Goal: Information Seeking & Learning: Learn about a topic

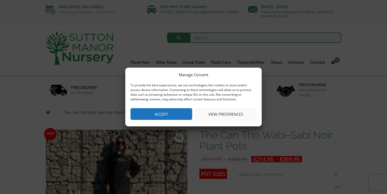
click at [185, 109] on button "Accept" at bounding box center [162, 114] width 62 height 12
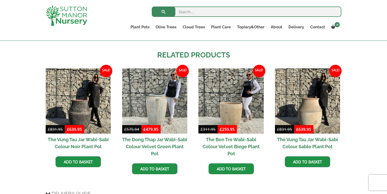
scroll to position [531, 0]
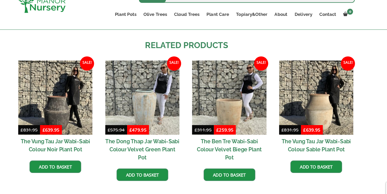
click at [226, 140] on h2 "The Ben Tre Wabi-Sabi Colour Velvet Biege Plant Pot" at bounding box center [231, 146] width 65 height 26
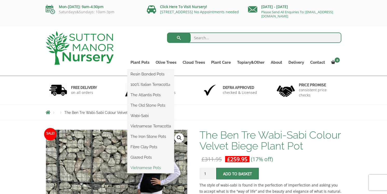
click at [146, 167] on link "Vietnamese Pots" at bounding box center [151, 168] width 47 height 8
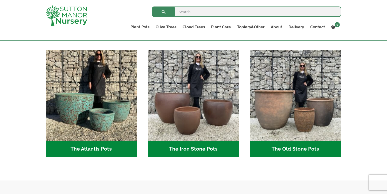
scroll to position [259, 0]
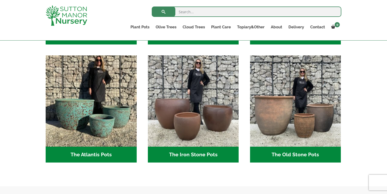
click at [289, 151] on h2 "The Old Stone Pots (7)" at bounding box center [295, 154] width 91 height 16
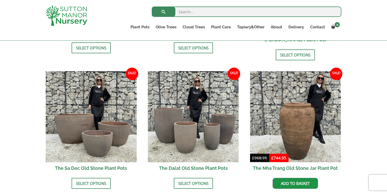
scroll to position [288, 0]
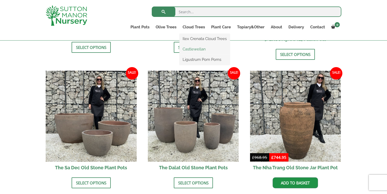
click at [192, 49] on link "Castlewellan" at bounding box center [205, 49] width 50 height 8
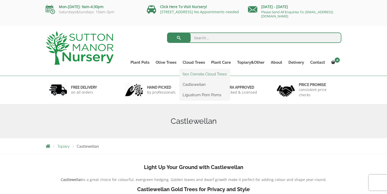
click at [199, 75] on link "Ilex Crenata Cloud Trees" at bounding box center [205, 74] width 50 height 8
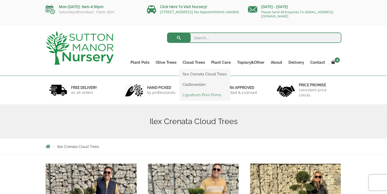
click at [197, 95] on link "Ligustrum Pom Poms" at bounding box center [205, 95] width 50 height 8
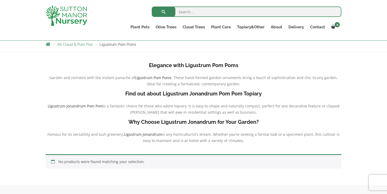
scroll to position [58, 0]
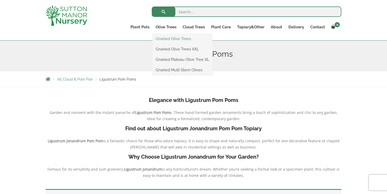
click at [172, 39] on link "Gnarled Olive Trees" at bounding box center [183, 39] width 60 height 8
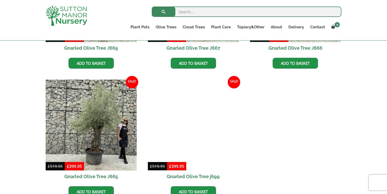
scroll to position [493, 0]
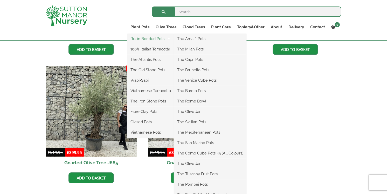
click at [141, 39] on link "Resin Bonded Pots" at bounding box center [151, 39] width 47 height 8
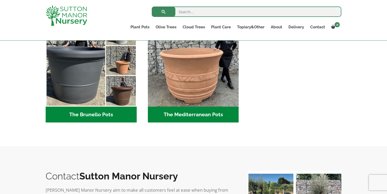
scroll to position [757, 0]
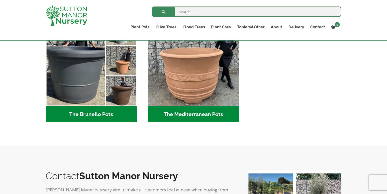
click at [190, 112] on h2 "The Mediterranean Pots (3)" at bounding box center [193, 114] width 91 height 16
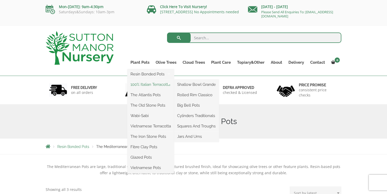
click at [142, 85] on link "100% Italian Terracotta" at bounding box center [151, 84] width 47 height 8
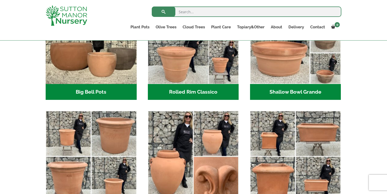
scroll to position [131, 0]
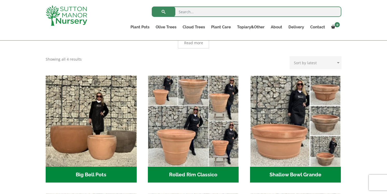
click at [196, 173] on h2 "Rolled Rim Classico (7)" at bounding box center [193, 174] width 91 height 16
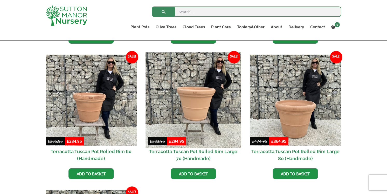
scroll to position [355, 0]
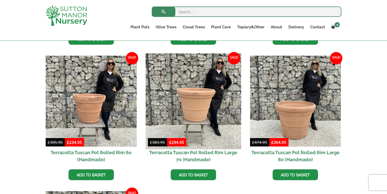
click at [193, 114] on img at bounding box center [194, 101] width 96 height 96
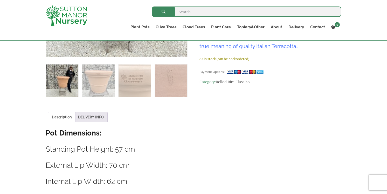
scroll to position [205, 0]
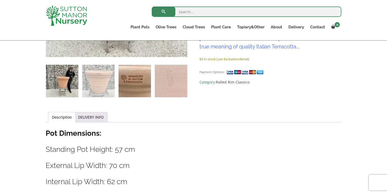
click at [139, 84] on img at bounding box center [135, 81] width 32 height 32
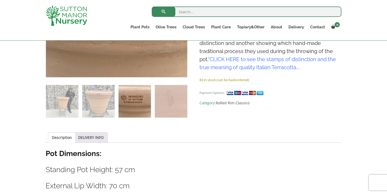
scroll to position [93, 0]
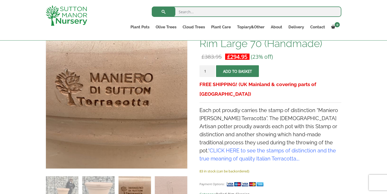
click at [277, 147] on link "CLICK HERE to see the stamps of distinction and the true meaning of quality Ita…" at bounding box center [268, 154] width 137 height 14
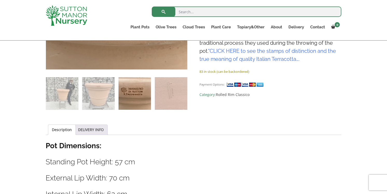
scroll to position [200, 0]
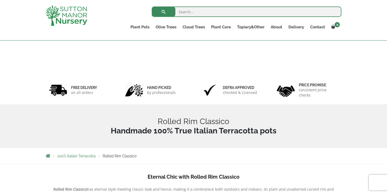
scroll to position [365, 0]
